Goal: Transaction & Acquisition: Purchase product/service

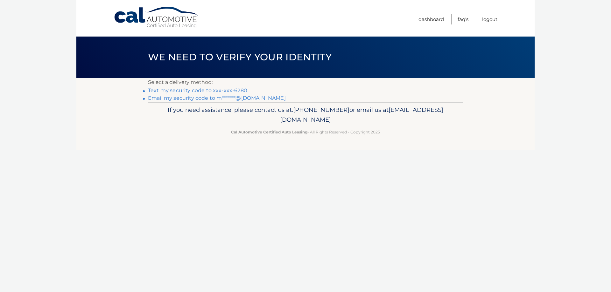
click at [202, 90] on link "Text my security code to xxx-xxx-6280" at bounding box center [197, 90] width 99 height 6
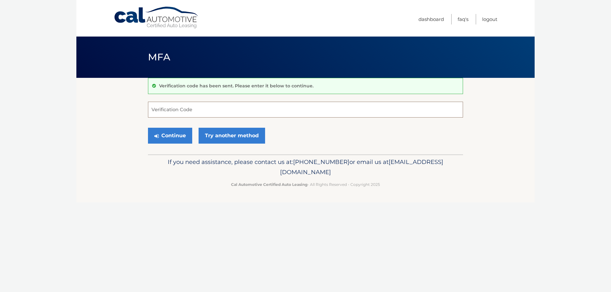
click at [189, 112] on input "Verification Code" at bounding box center [305, 110] width 315 height 16
type input "438677"
click at [171, 138] on button "Continue" at bounding box center [170, 136] width 44 height 16
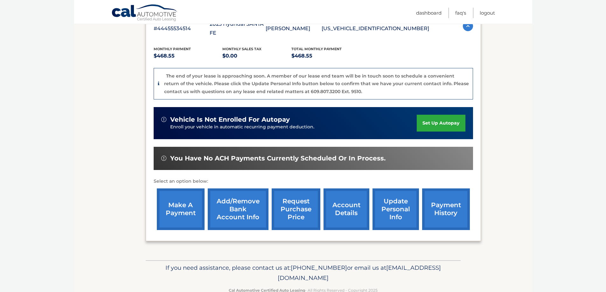
scroll to position [127, 0]
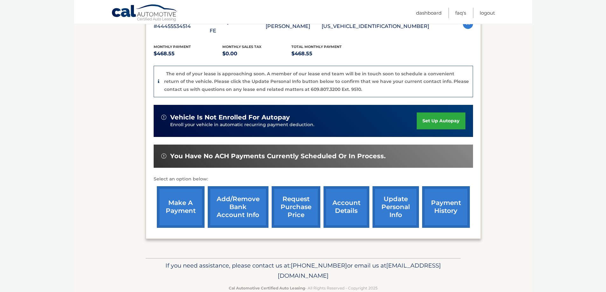
click at [178, 192] on link "make a payment" at bounding box center [181, 207] width 48 height 42
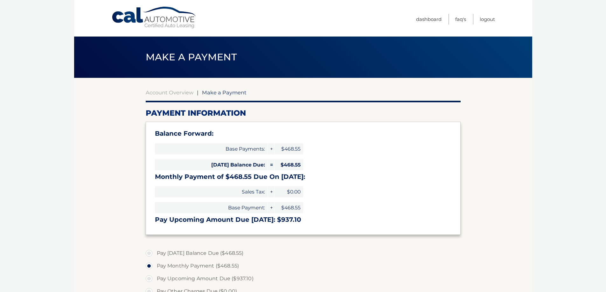
select select "ZGIzZmUzY2UtMTI1NC00ZGI1LWJhNzMtNjNmMGQyNTdhMGFh"
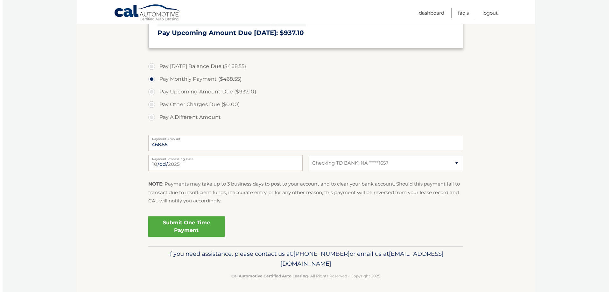
scroll to position [189, 0]
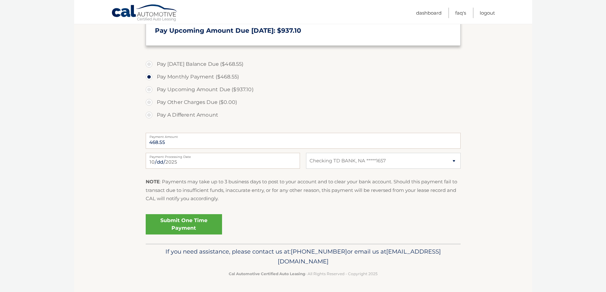
click at [172, 222] on link "Submit One Time Payment" at bounding box center [184, 224] width 76 height 20
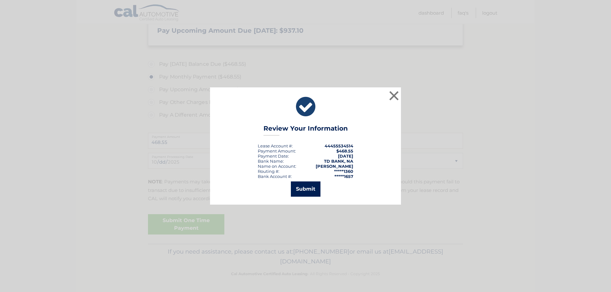
click at [298, 193] on button "Submit" at bounding box center [306, 189] width 30 height 15
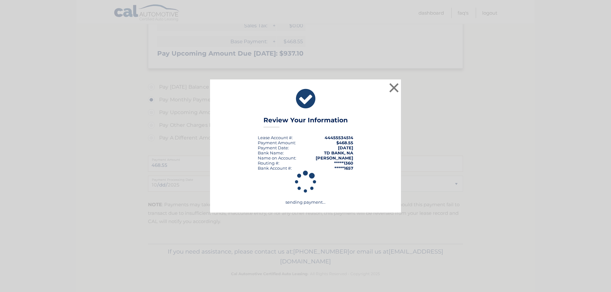
scroll to position [166, 0]
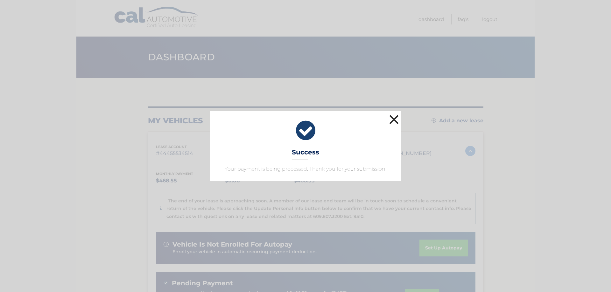
click at [391, 120] on button "×" at bounding box center [393, 119] width 13 height 13
